Goal: Information Seeking & Learning: Learn about a topic

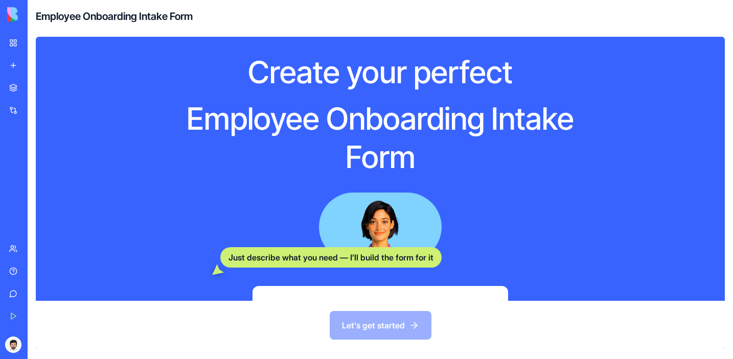
click at [35, 80] on link "Marketplace" at bounding box center [23, 88] width 41 height 20
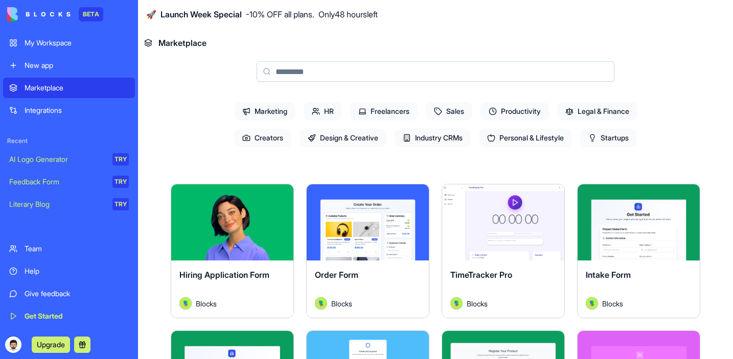
scroll to position [93, 0]
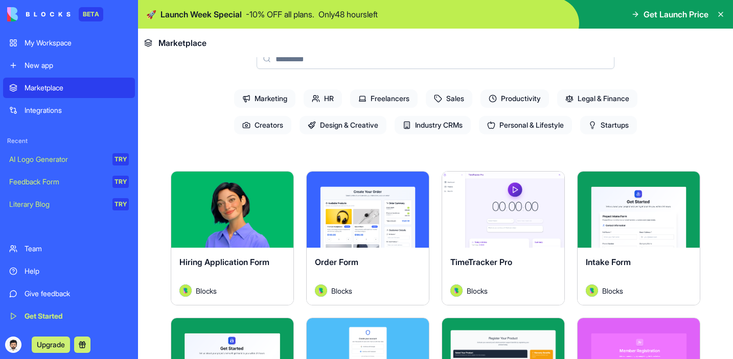
click at [326, 98] on span "HR" at bounding box center [323, 98] width 38 height 18
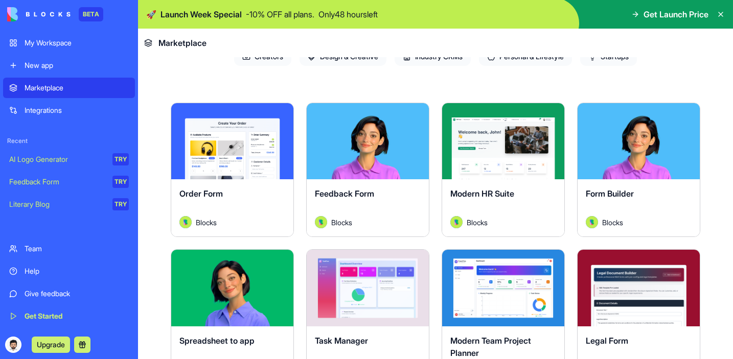
scroll to position [184, 0]
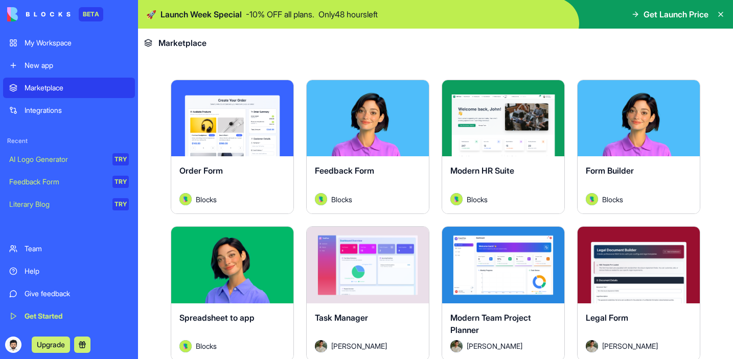
click at [541, 145] on div "Explore" at bounding box center [503, 118] width 122 height 76
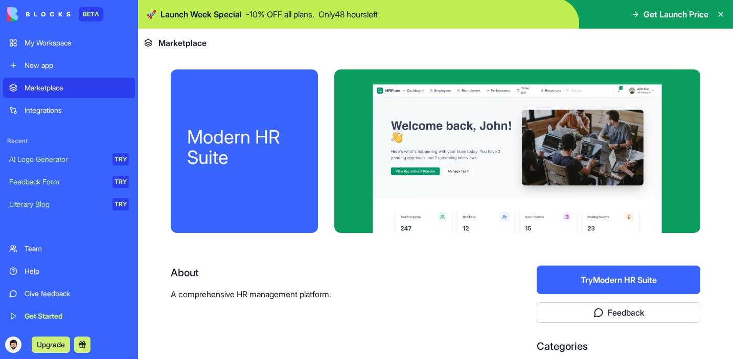
click at [611, 271] on button "Try Modern HR Suite" at bounding box center [619, 280] width 164 height 29
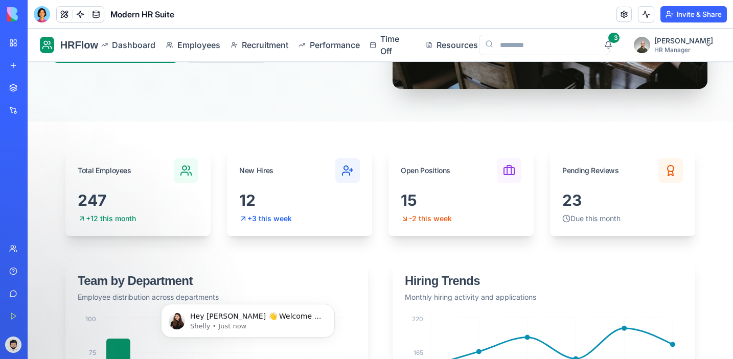
scroll to position [224, 0]
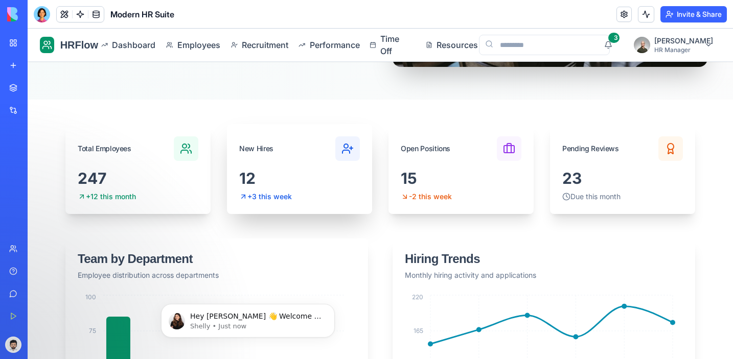
click at [337, 183] on div "12" at bounding box center [299, 178] width 121 height 18
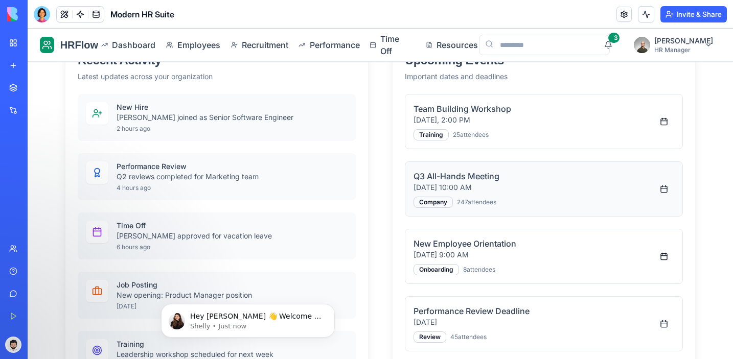
scroll to position [651, 0]
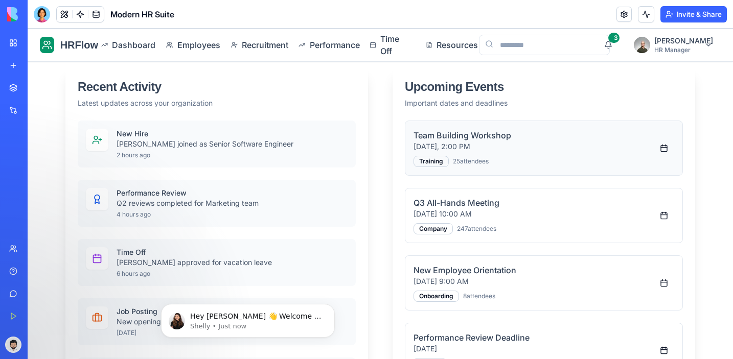
click at [495, 146] on p "[DATE], 2:00 PM" at bounding box center [534, 147] width 240 height 10
click at [441, 157] on div "Training" at bounding box center [431, 161] width 35 height 11
click at [521, 134] on h4 "Team Building Workshop" at bounding box center [534, 135] width 240 height 12
click at [664, 147] on button at bounding box center [664, 148] width 20 height 18
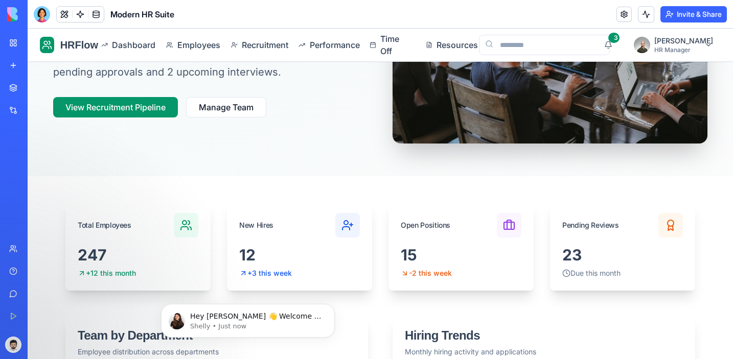
scroll to position [0, 0]
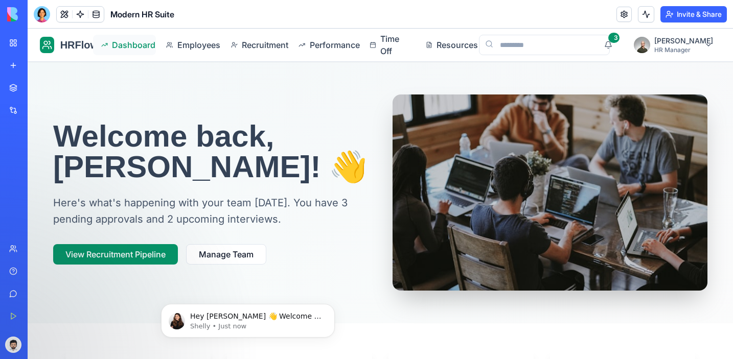
click at [144, 45] on span "Dashboard" at bounding box center [130, 45] width 36 height 12
click at [182, 45] on span "Employees" at bounding box center [194, 45] width 35 height 12
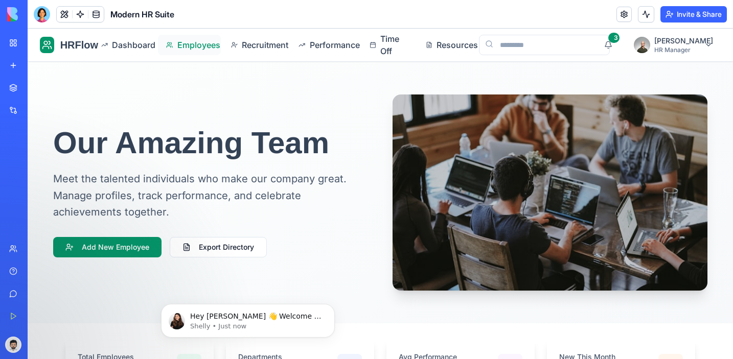
click at [205, 50] on span "Employees" at bounding box center [194, 45] width 35 height 12
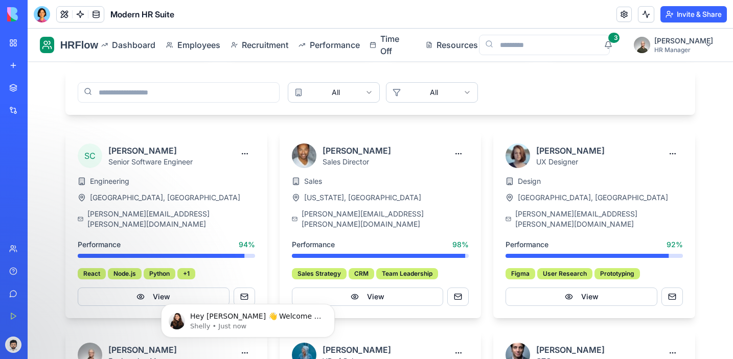
scroll to position [349, 0]
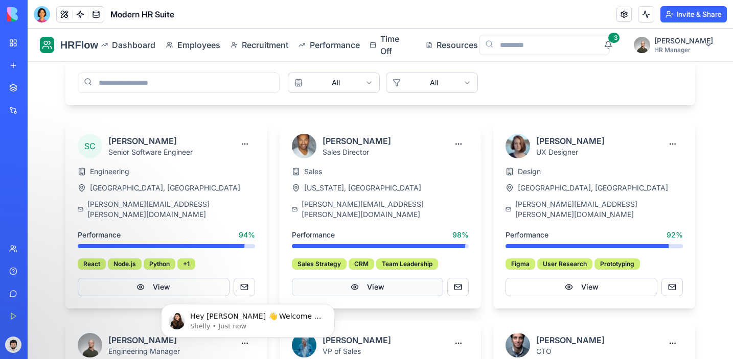
click at [358, 279] on button "View" at bounding box center [368, 287] width 152 height 18
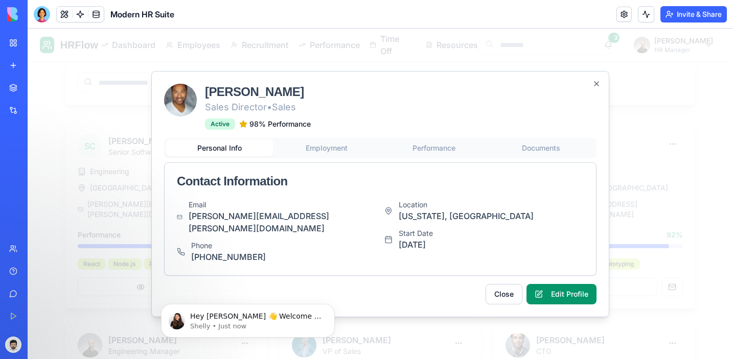
click at [598, 94] on div "[PERSON_NAME] Sales Director • Sales Active 98 % Performance Personal Info Empl…" at bounding box center [380, 194] width 458 height 246
click at [597, 86] on icon "button" at bounding box center [596, 84] width 4 height 4
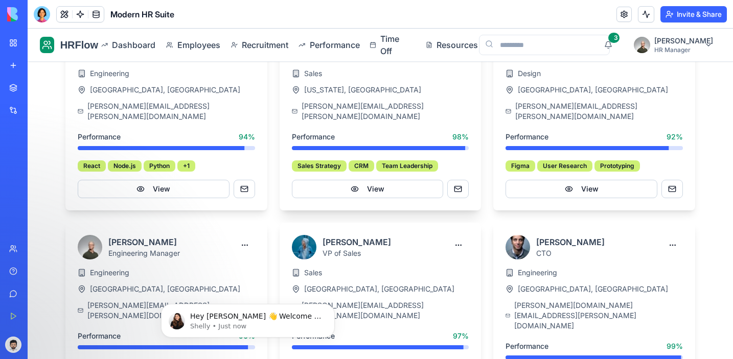
scroll to position [450, 0]
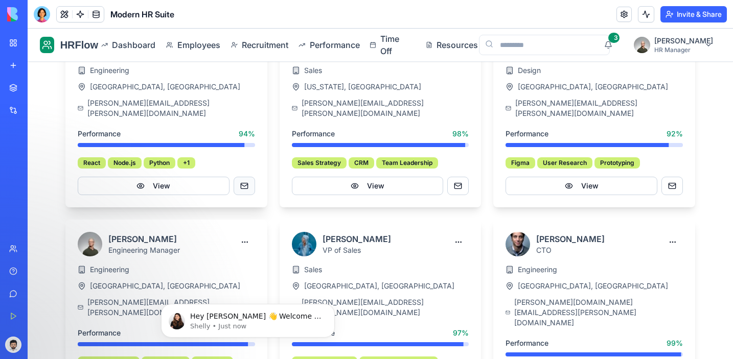
click at [244, 177] on button at bounding box center [244, 186] width 21 height 18
click at [200, 188] on div "SC [PERSON_NAME] Senior Software Engineer Engineering [GEOGRAPHIC_DATA], [GEOGR…" at bounding box center [166, 113] width 202 height 187
click at [187, 177] on button "View" at bounding box center [154, 186] width 152 height 18
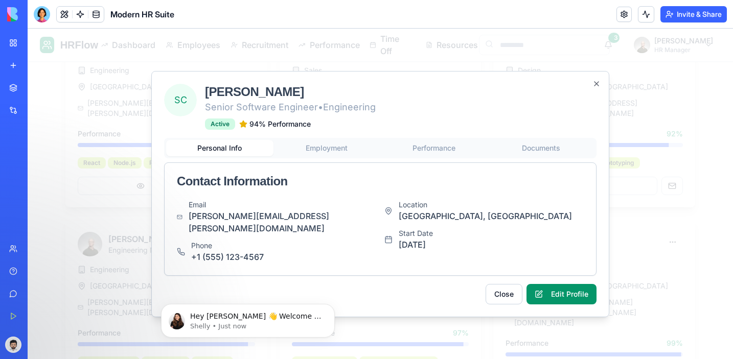
click at [334, 158] on div "Personal Info Employment Performance Documents" at bounding box center [380, 148] width 432 height 20
click at [333, 157] on div "Personal Info Employment Performance Documents Contact Information Email [PERSO…" at bounding box center [380, 207] width 432 height 138
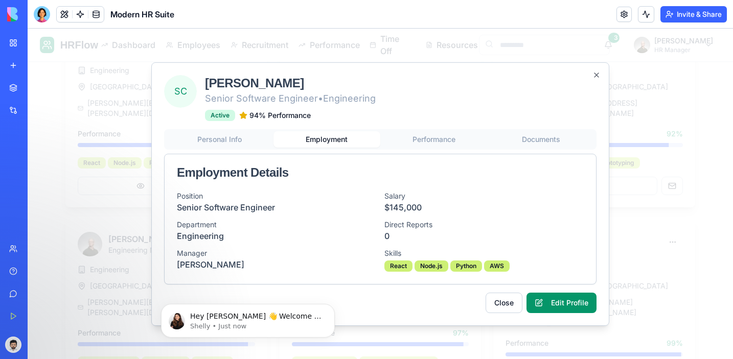
click at [445, 140] on button "Performance" at bounding box center [433, 139] width 107 height 16
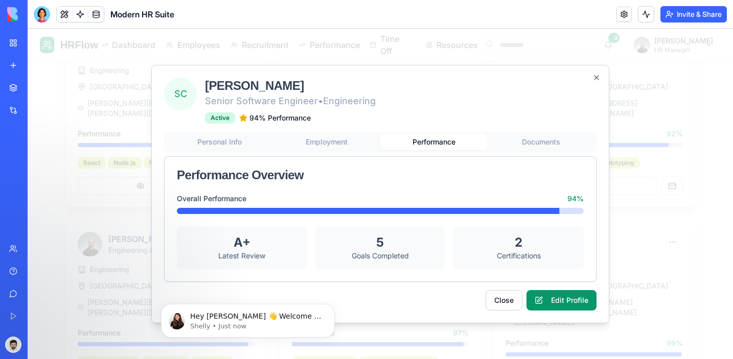
click at [522, 144] on div "Personal Info Employment Performance Documents Performance Overview Overall Per…" at bounding box center [380, 207] width 432 height 150
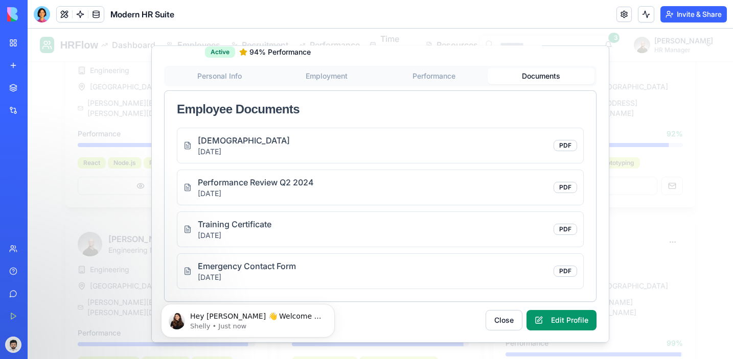
scroll to position [0, 0]
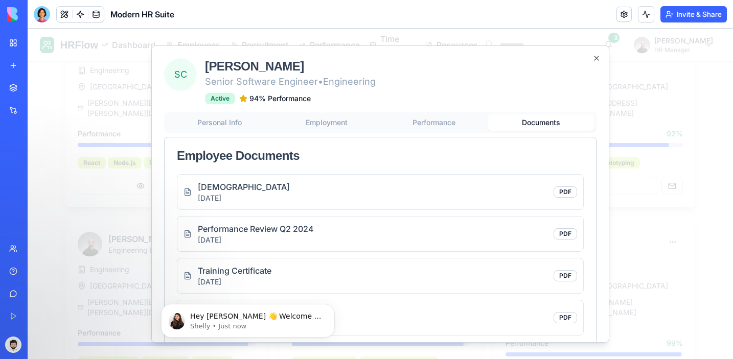
click at [588, 61] on div "SC [PERSON_NAME] Senior Software Engineer • Engineering Active 94 % Performance" at bounding box center [380, 81] width 432 height 46
click at [595, 59] on icon "button" at bounding box center [596, 58] width 8 height 8
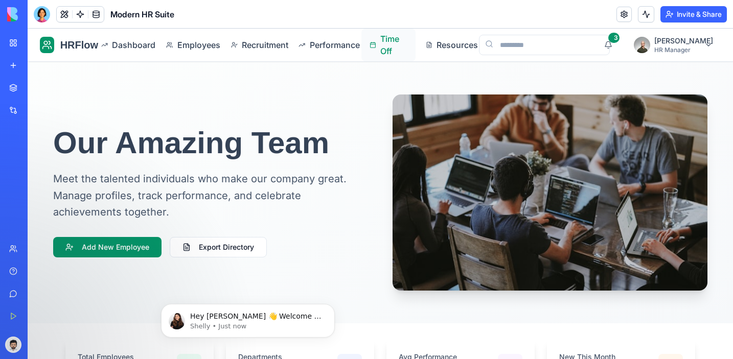
click at [387, 45] on link "Time Off" at bounding box center [388, 45] width 54 height 33
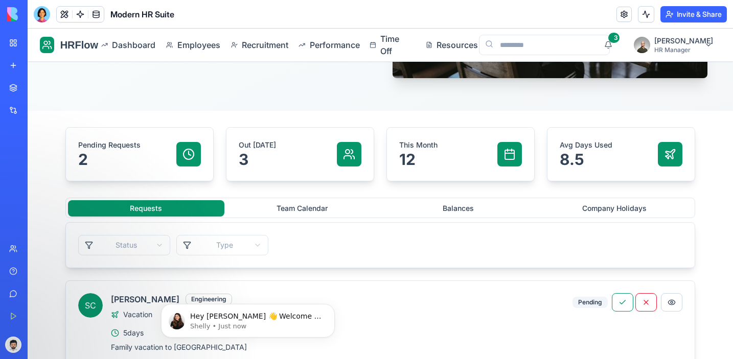
scroll to position [215, 0]
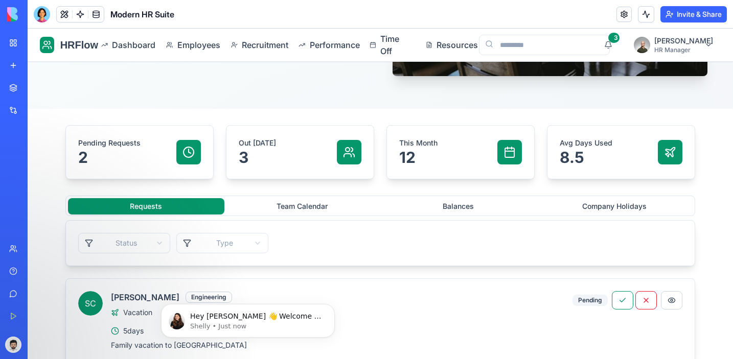
click at [53, 350] on button "Upgrade" at bounding box center [51, 345] width 38 height 16
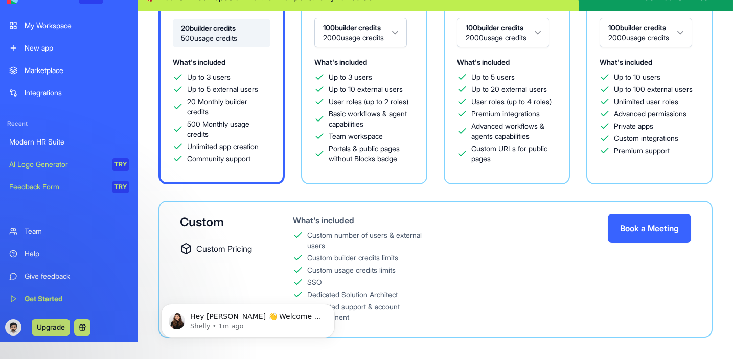
scroll to position [29, 0]
